Goal: Navigation & Orientation: Find specific page/section

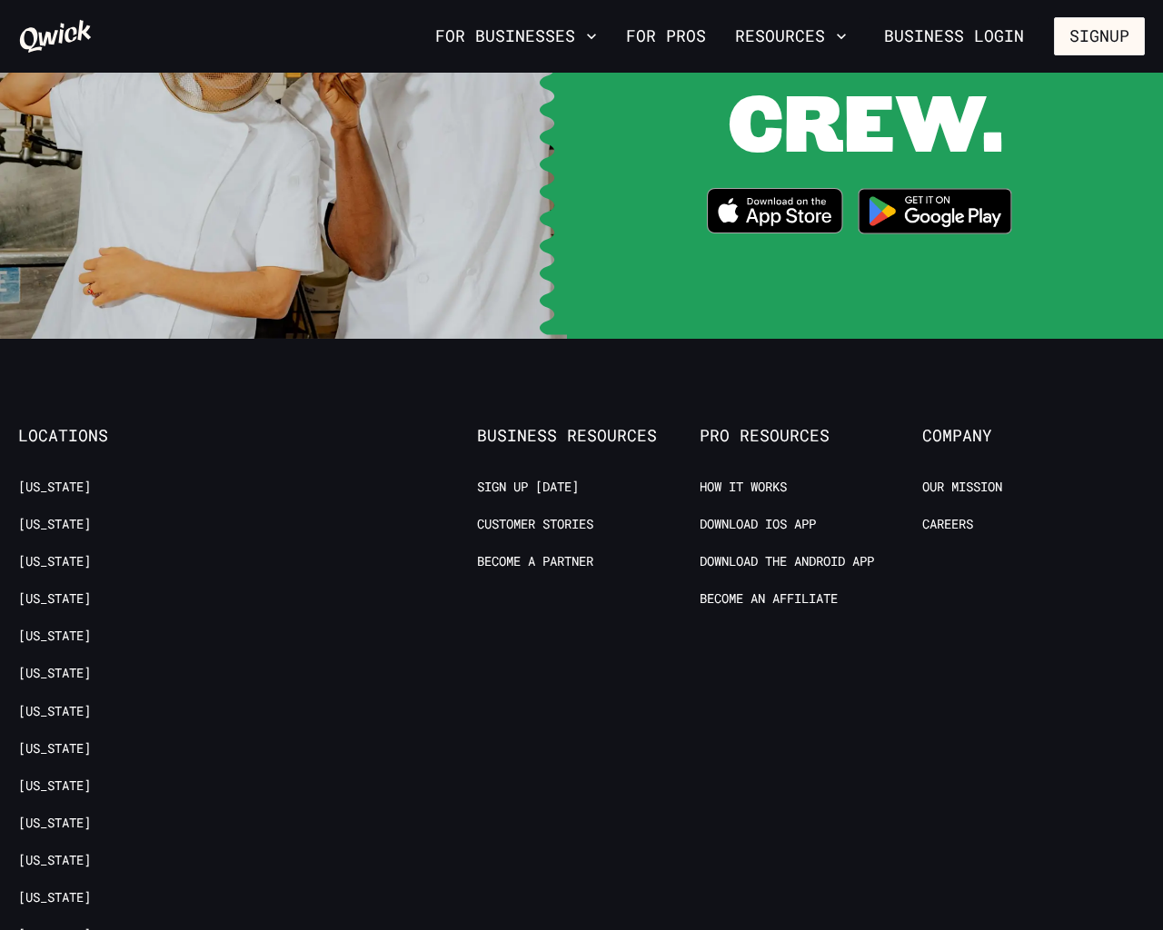
scroll to position [4022, 0]
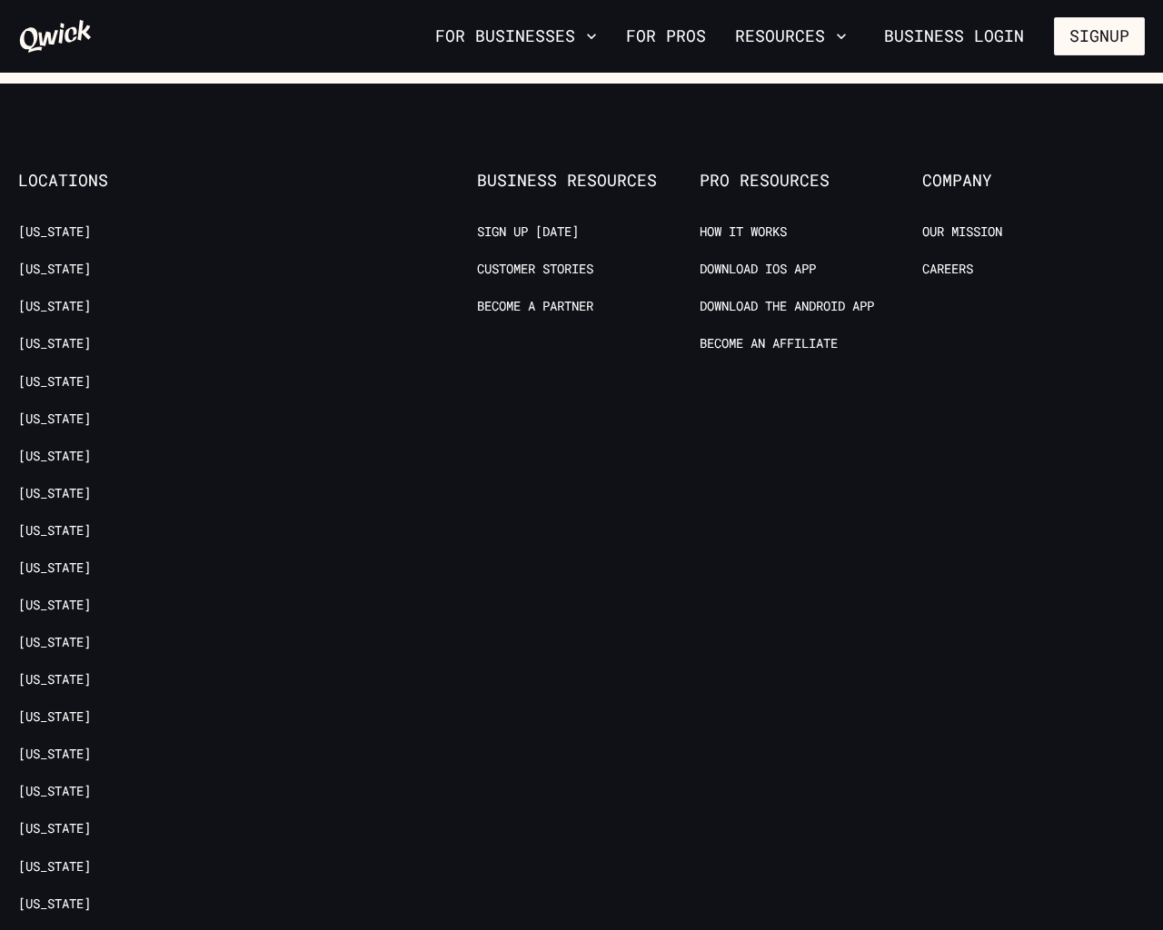
scroll to position [3602, 0]
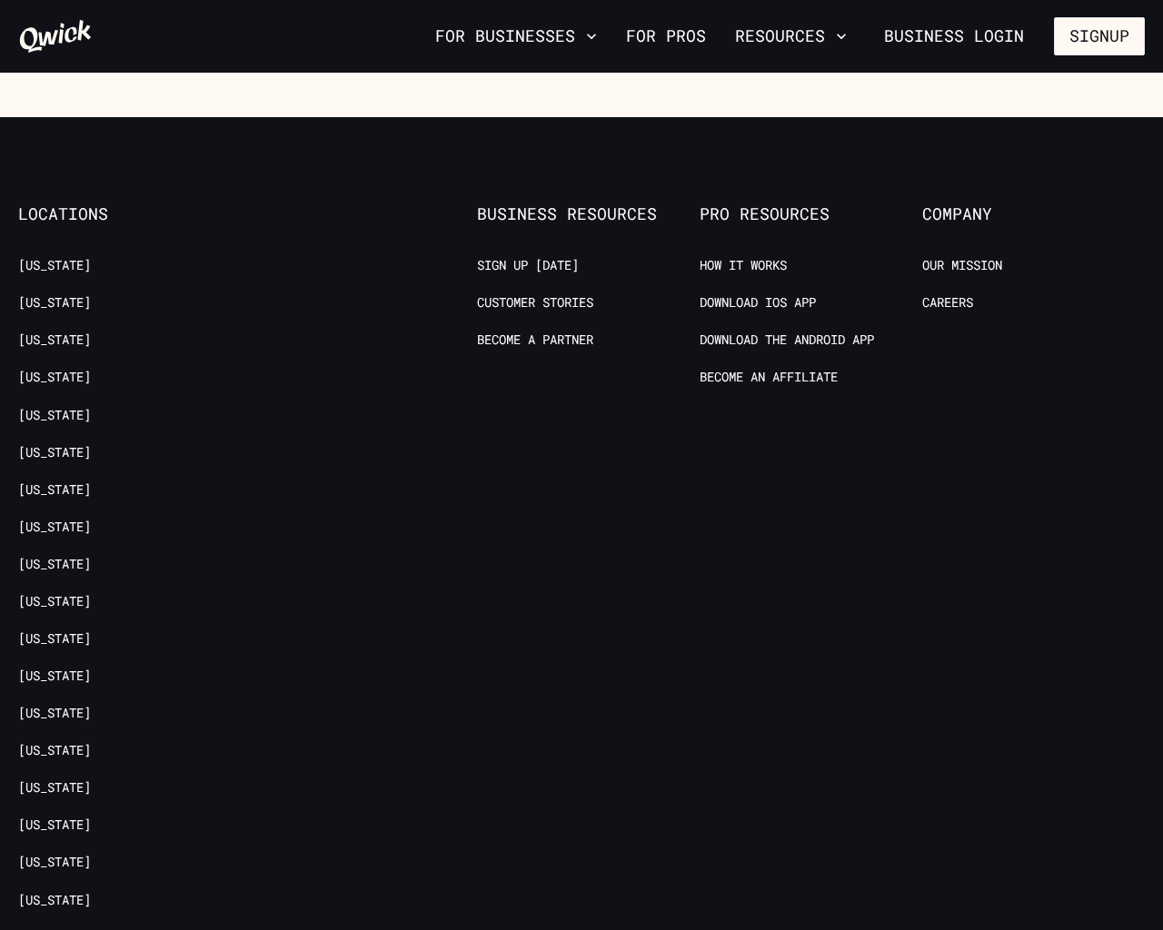
scroll to position [3602, 0]
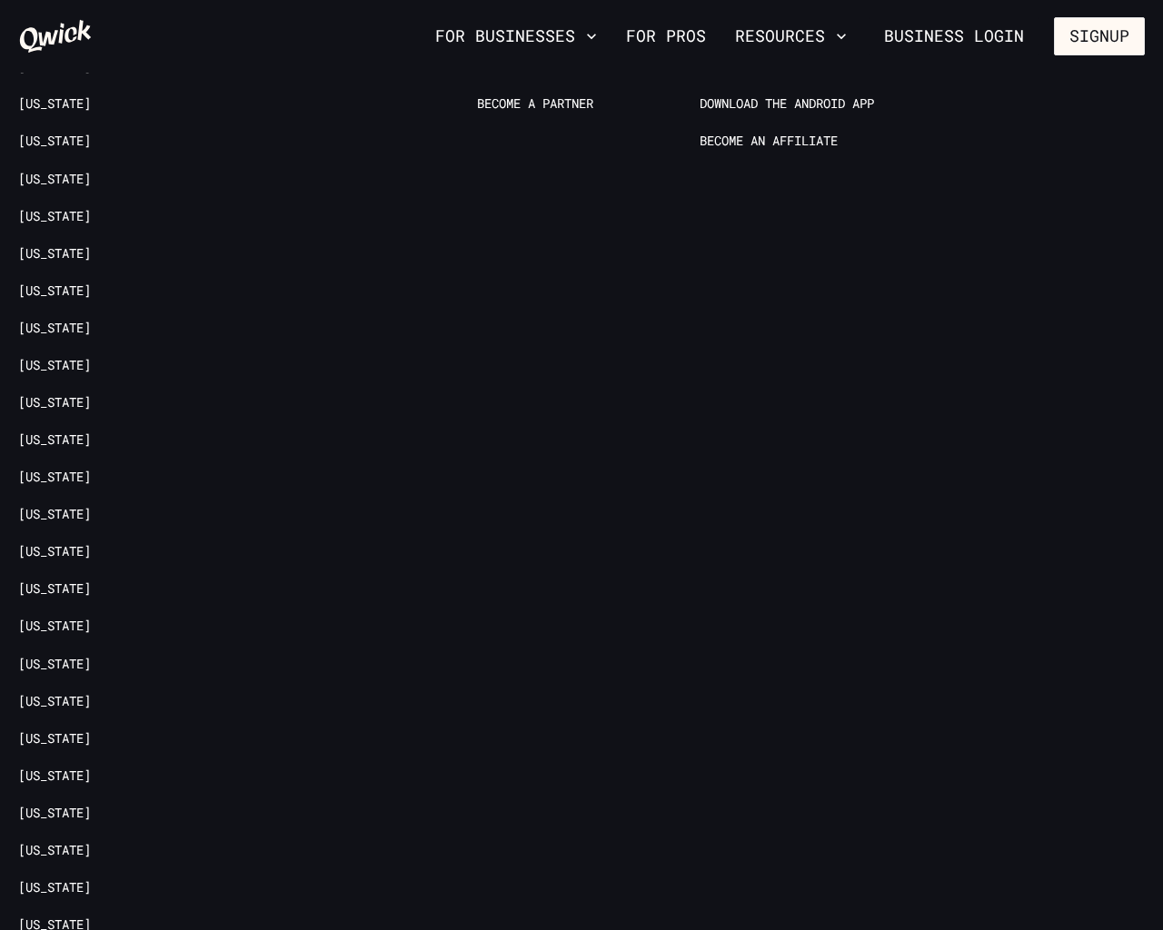
scroll to position [3855, 0]
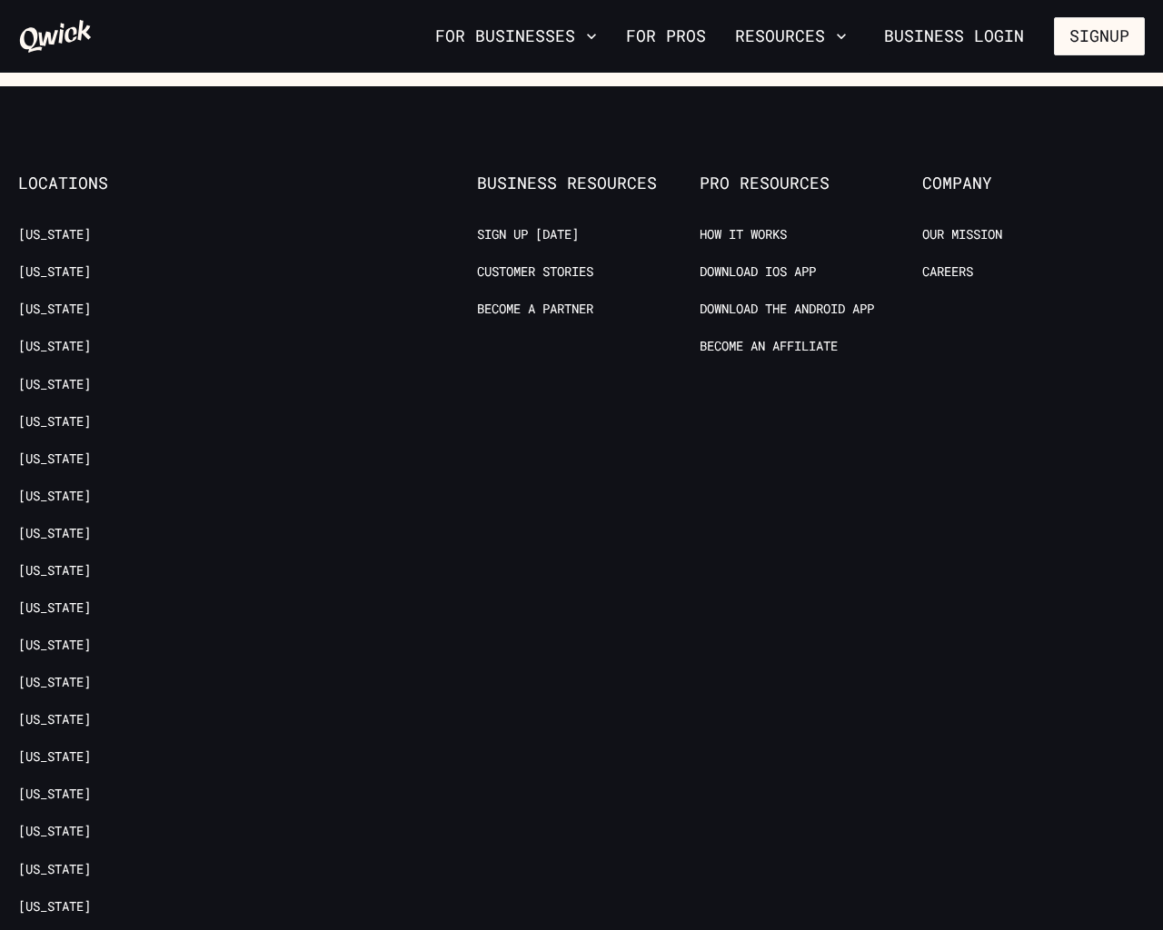
scroll to position [3602, 0]
